Goal: Find contact information: Find contact information

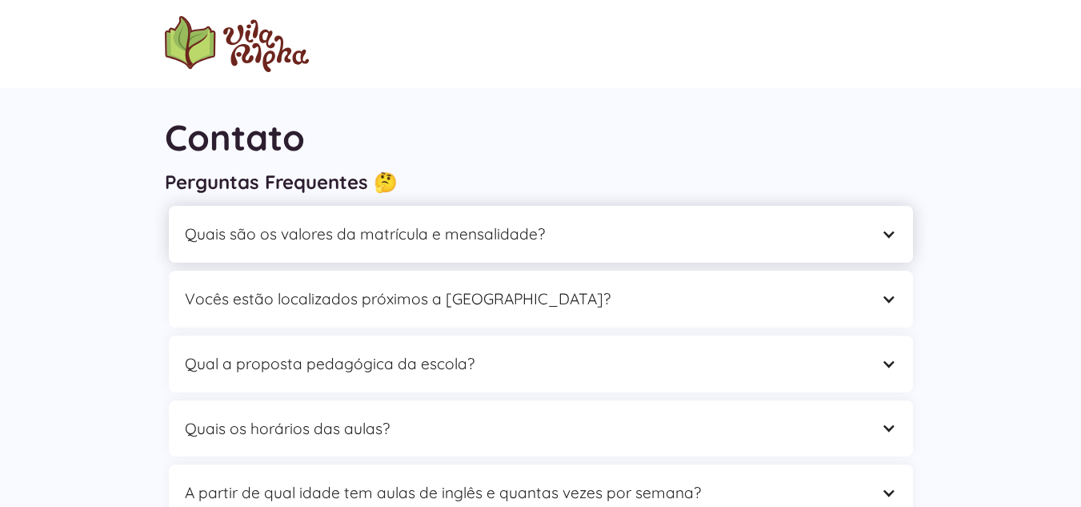
scroll to position [20, 0]
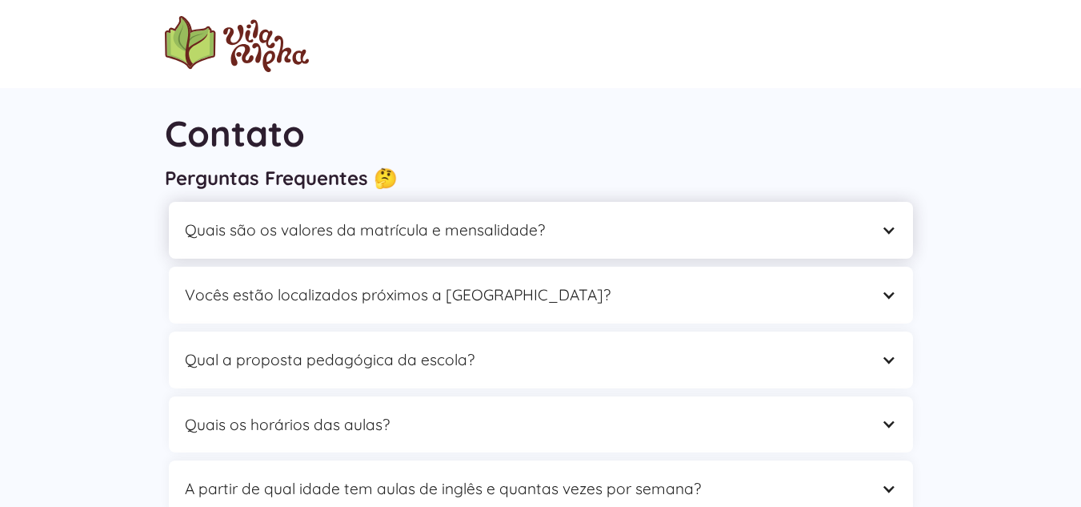
click at [890, 227] on div at bounding box center [888, 229] width 15 height 15
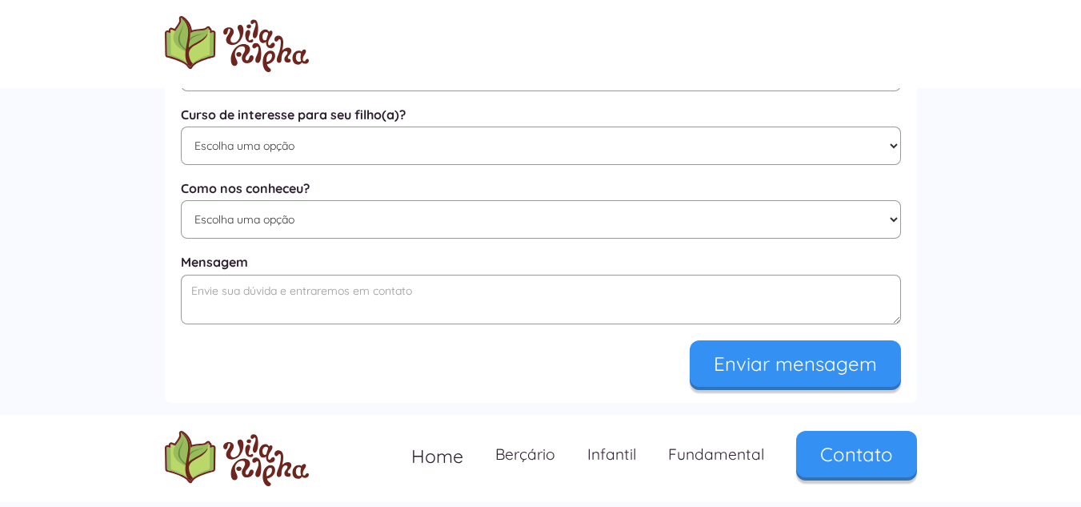
scroll to position [1180, 0]
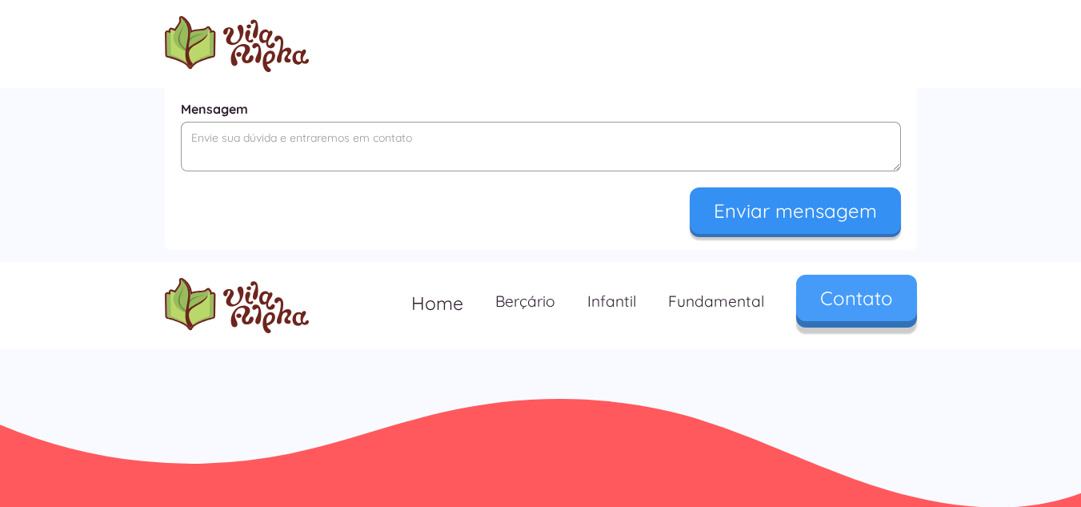
click at [841, 320] on link "Contato" at bounding box center [856, 297] width 121 height 46
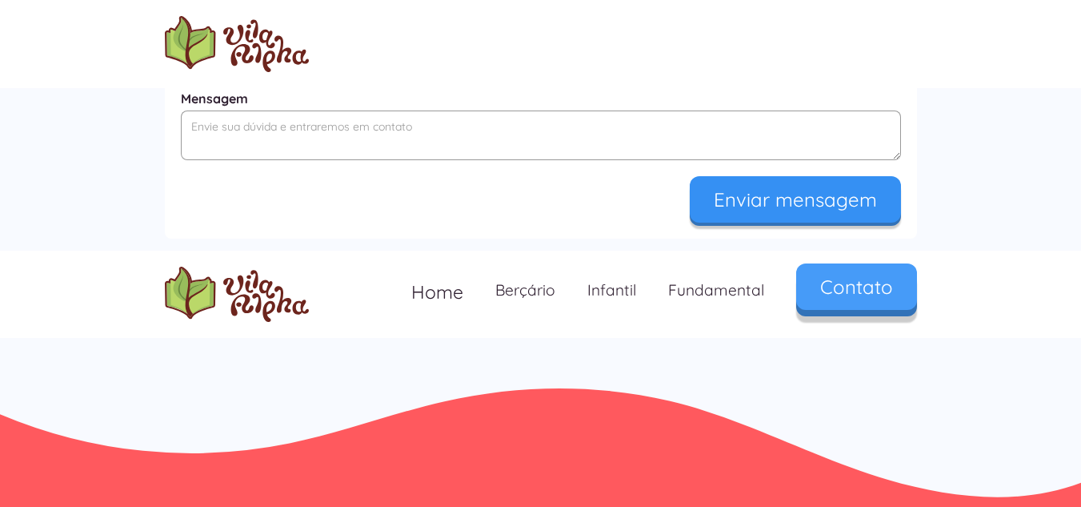
scroll to position [1074, 0]
